Goal: Browse casually: Explore the website without a specific task or goal

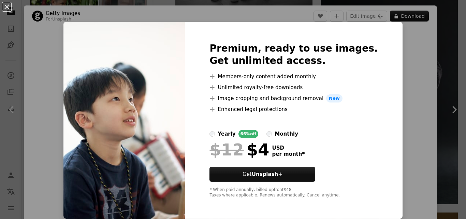
scroll to position [9, 0]
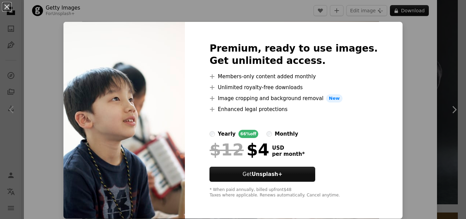
click at [405, 111] on div "An X shape Premium, ready to use images. Get unlimited access. A plus sign Memb…" at bounding box center [233, 109] width 466 height 219
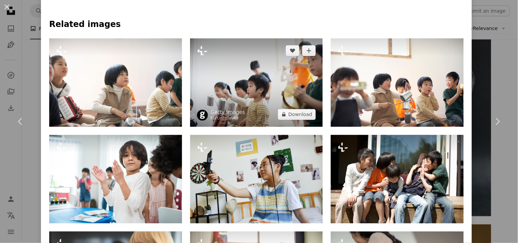
scroll to position [312, 0]
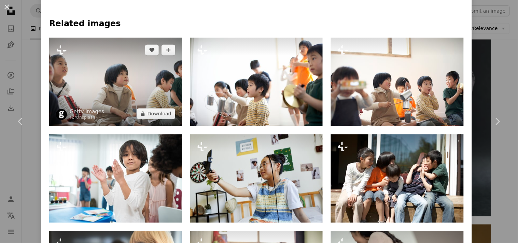
click at [143, 91] on img at bounding box center [115, 82] width 133 height 88
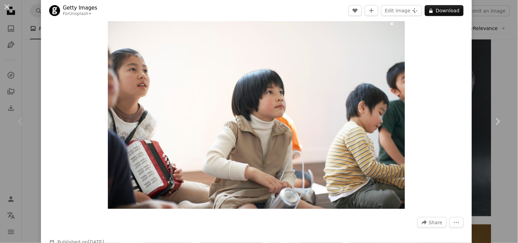
scroll to position [38, 0]
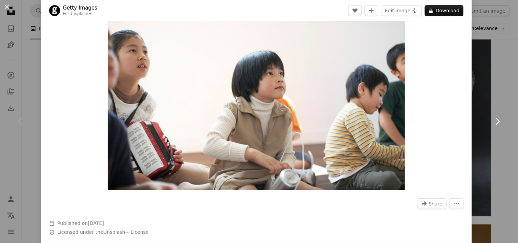
click at [466, 128] on link "Chevron right" at bounding box center [497, 122] width 41 height 66
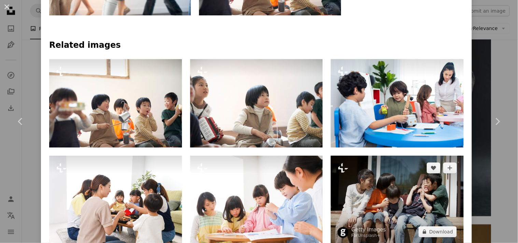
scroll to position [455, 0]
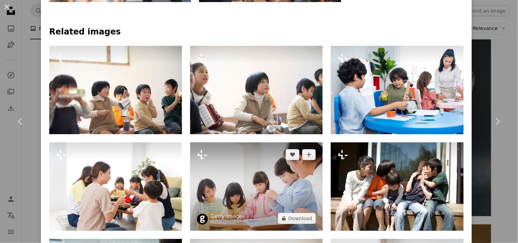
click at [268, 198] on img at bounding box center [256, 186] width 133 height 88
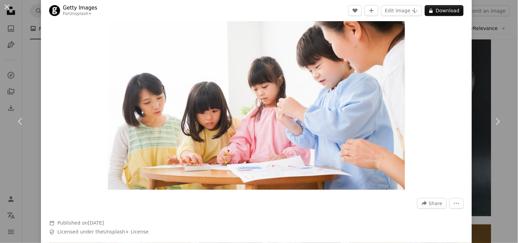
scroll to position [38, 0]
drag, startPoint x: 301, startPoint y: 130, endPoint x: 479, endPoint y: 106, distance: 179.5
click at [466, 106] on link "Chevron right" at bounding box center [497, 122] width 41 height 66
